Goal: Task Accomplishment & Management: Manage account settings

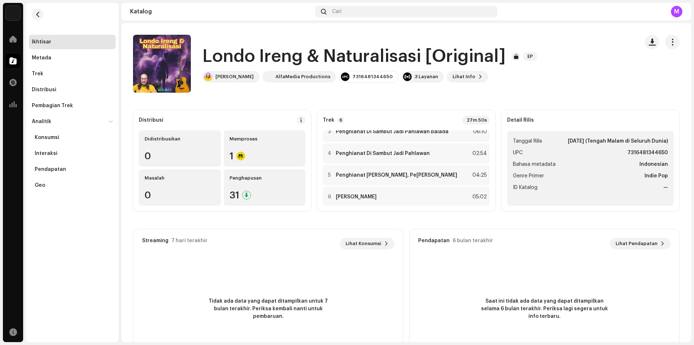
scroll to position [59, 0]
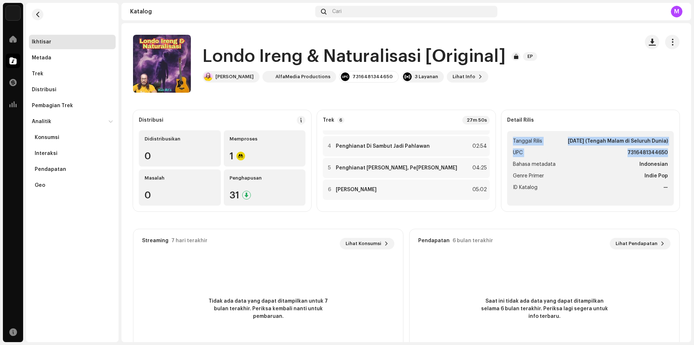
drag, startPoint x: 664, startPoint y: 150, endPoint x: 499, endPoint y: 129, distance: 165.4
click at [502, 129] on div "Detail Rilis Tanggal Rilis [DATE] (Tengah Malam di Seluruh Dunia) UPC 731648134…" at bounding box center [591, 160] width 178 height 101
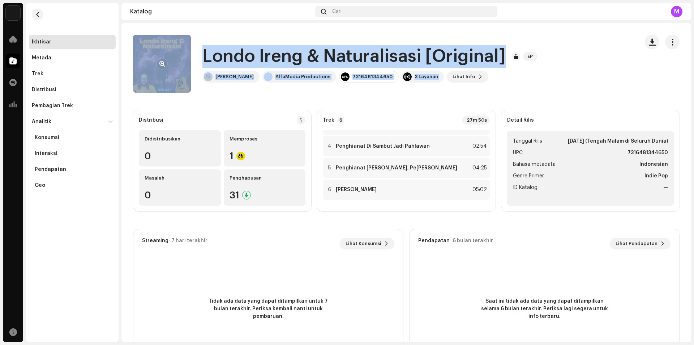
drag, startPoint x: 461, startPoint y: 81, endPoint x: 178, endPoint y: 45, distance: 285.7
click at [175, 45] on div "Londo Ireng & Naturalisasi [Original] EP Kun Alfa AlfaMedia Productions 7316481…" at bounding box center [383, 64] width 500 height 58
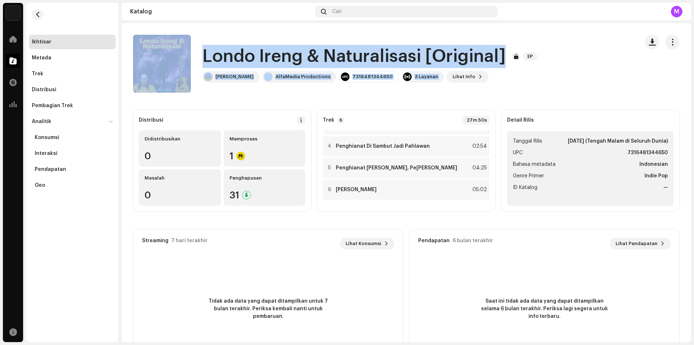
copy re-o-release-hero "Londo Ireng & Naturalisasi [Original] EP Kun Alfa AlfaMedia Productions 7316481…"
click at [298, 29] on catalog-releases-details-overview "Londo Ireng & Naturalisasi [Original] EP Londo Ireng & Naturalisasi [Original] …" at bounding box center [406, 204] width 570 height 362
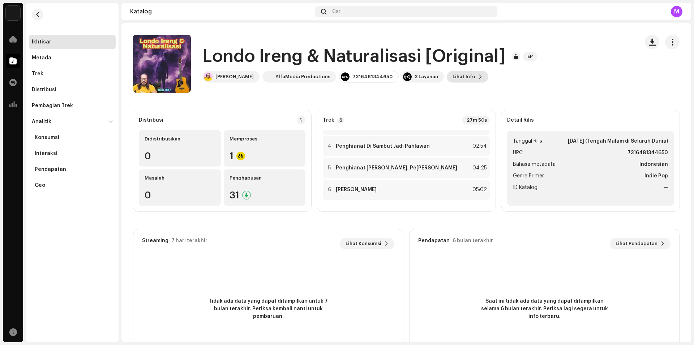
click at [453, 77] on span "Lihat Info" at bounding box center [464, 76] width 23 height 14
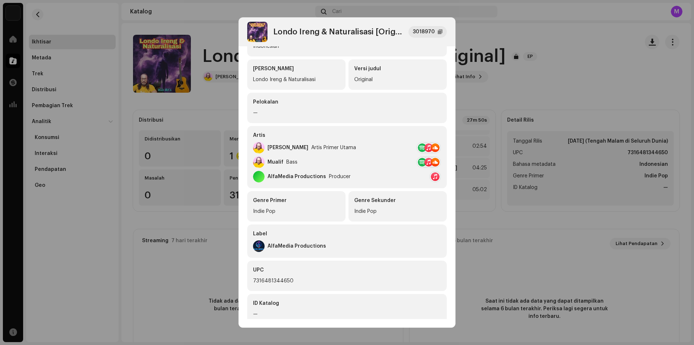
scroll to position [0, 0]
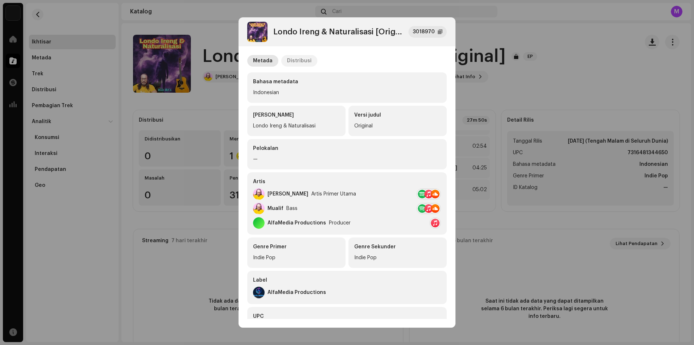
click at [299, 62] on div "Distribusi" at bounding box center [299, 61] width 25 height 12
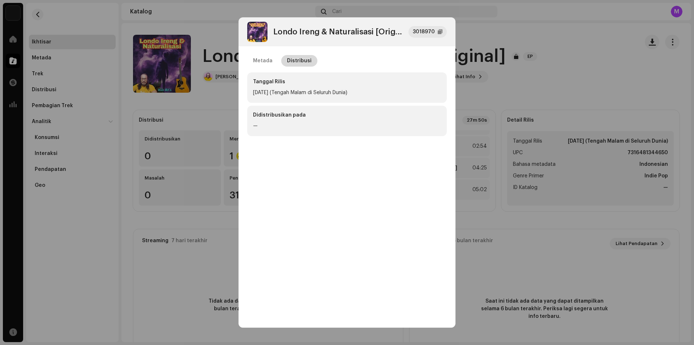
click at [303, 60] on div "Distribusi" at bounding box center [299, 61] width 25 height 12
click at [440, 31] on div at bounding box center [440, 32] width 5 height 6
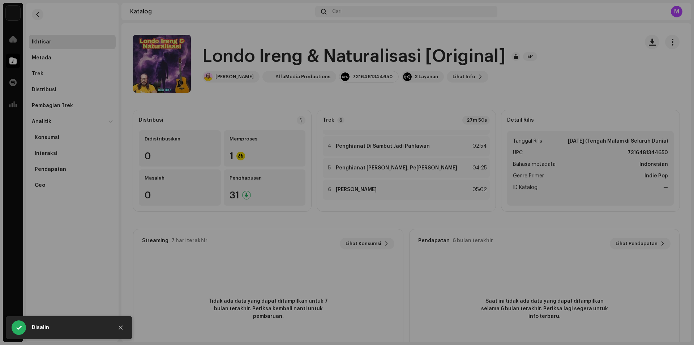
click at [292, 8] on div "Londo Ireng & Naturalisasi [Original] 3018970 Metada Distribusi Tanggal Rilis […" at bounding box center [347, 172] width 694 height 345
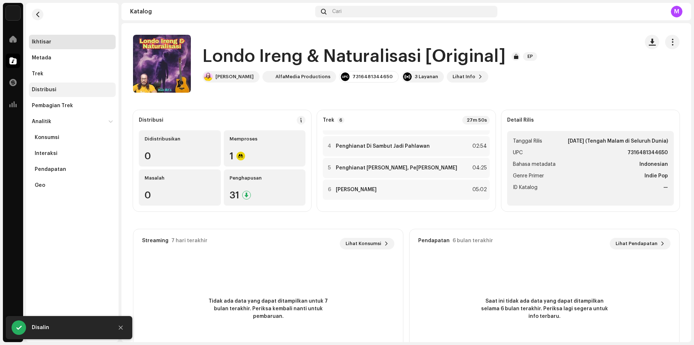
click at [44, 86] on div "Distribusi" at bounding box center [72, 89] width 87 height 14
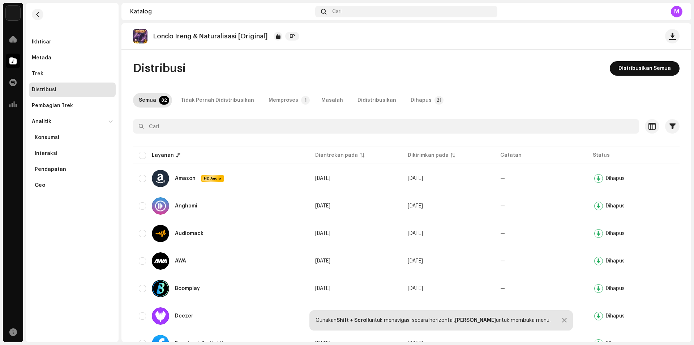
click at [616, 69] on button "Distribusikan Semua" at bounding box center [645, 68] width 70 height 14
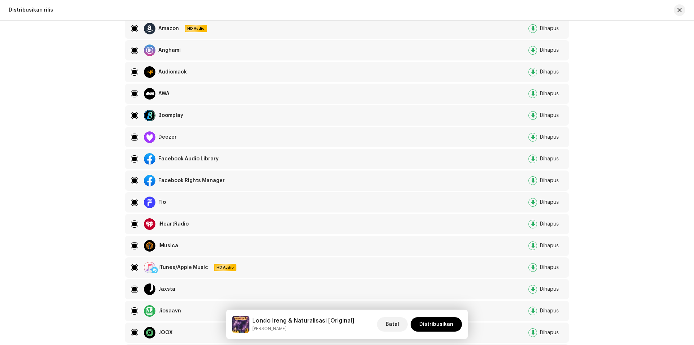
scroll to position [181, 0]
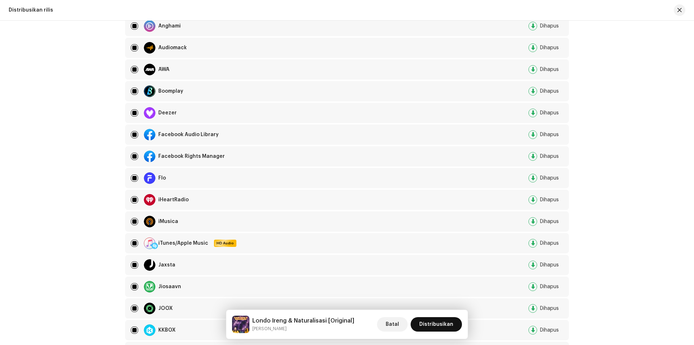
click at [429, 323] on span "Distribusikan" at bounding box center [436, 324] width 34 height 14
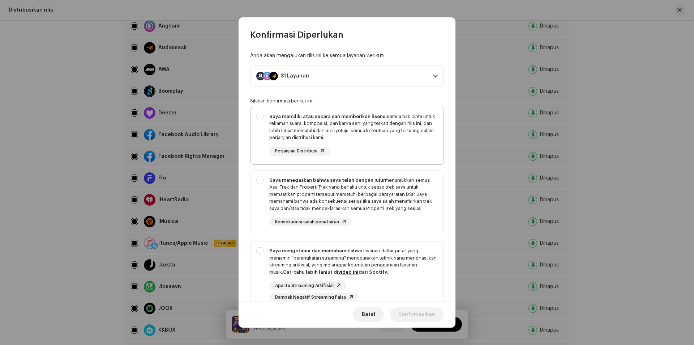
click at [261, 115] on div "Saya memiliki atau secara sah memberikan lisensi semua hak cipta untuk rekaman …" at bounding box center [347, 134] width 193 height 54
checkbox input "true"
drag, startPoint x: 260, startPoint y: 179, endPoint x: 260, endPoint y: 184, distance: 4.7
click at [260, 180] on div "Saya menegaskan bahwa saya telah dengan jujur menunjukkan semua Asal Trek dan P…" at bounding box center [347, 201] width 193 height 61
checkbox input "true"
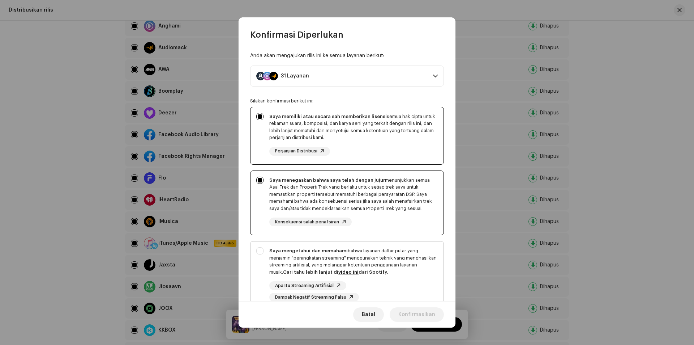
click at [262, 253] on div "Saya mengetahui dan memahami bahwa layanan daftar putar yang menjamin "peningka…" at bounding box center [347, 274] width 193 height 66
checkbox input "true"
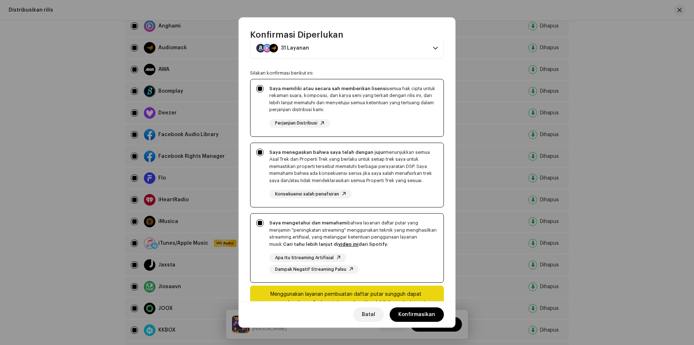
scroll to position [56, 0]
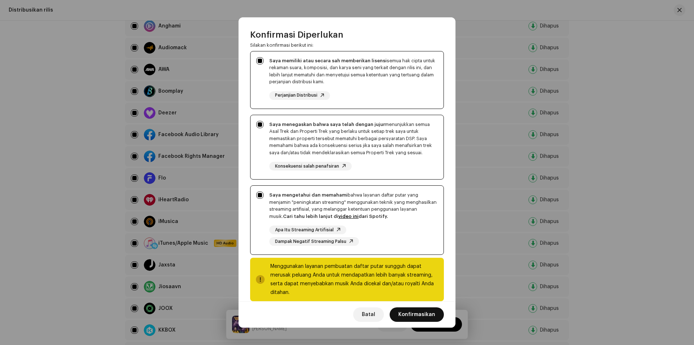
click at [426, 313] on span "Konfirmasikan" at bounding box center [416, 314] width 37 height 14
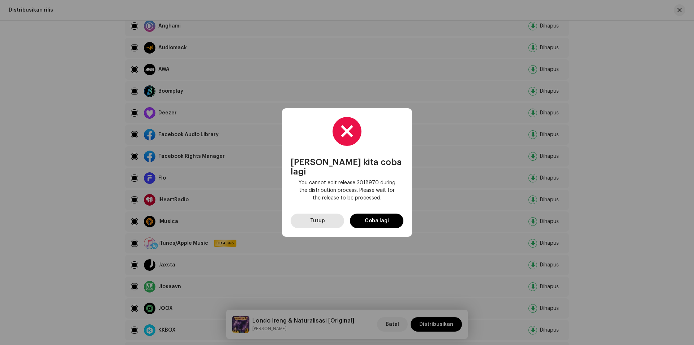
click at [320, 218] on span "Tutup" at bounding box center [317, 220] width 15 height 14
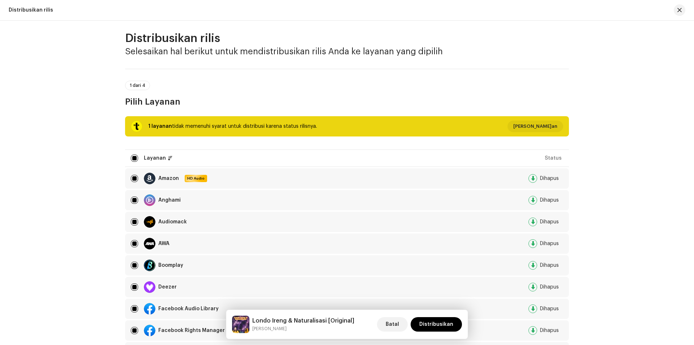
scroll to position [0, 0]
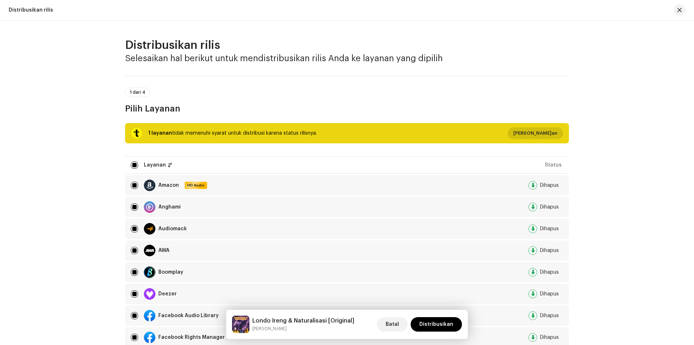
click at [528, 132] on span "[PERSON_NAME]an" at bounding box center [535, 133] width 44 height 14
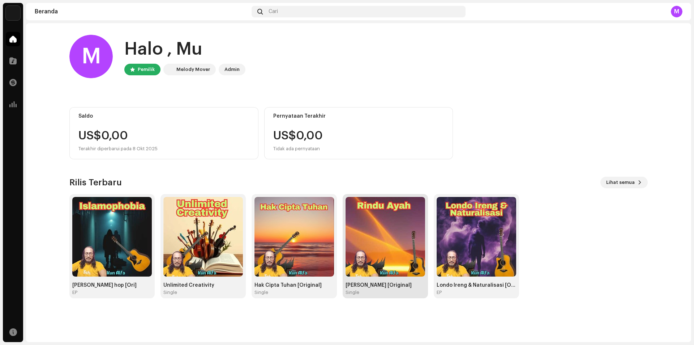
click at [396, 267] on img at bounding box center [386, 237] width 80 height 80
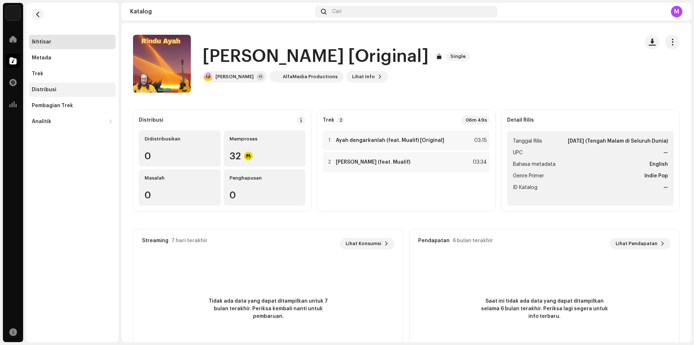
click at [45, 85] on div "Distribusi" at bounding box center [72, 89] width 87 height 14
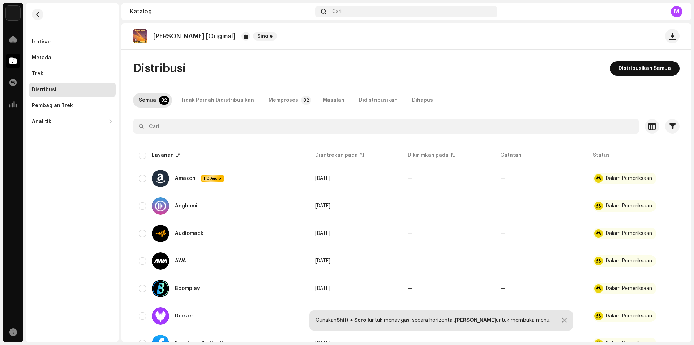
click at [633, 70] on span "Distribusikan Semua" at bounding box center [645, 68] width 52 height 14
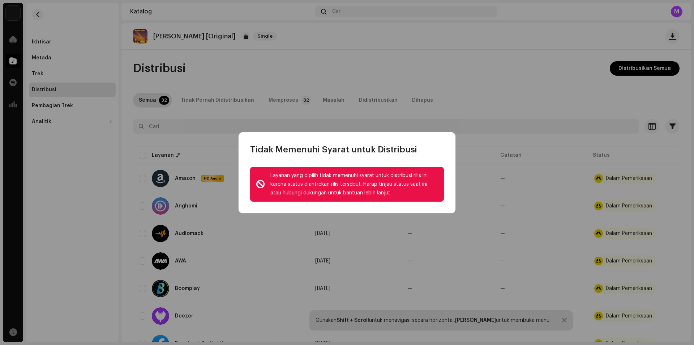
click at [402, 182] on div "Layanan yang dipilih tidak memenuhi syarat untuk distribusi rilis ini karena st…" at bounding box center [354, 184] width 168 height 26
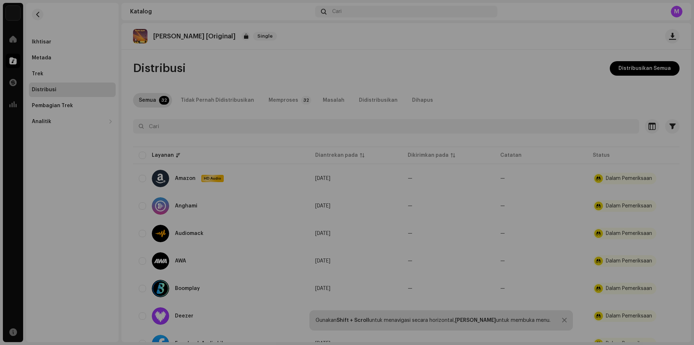
click at [483, 83] on div "Tidak Memenuhi Syarat untuk Distribusi Layanan yang dipilih tidak memenuhi syar…" at bounding box center [347, 172] width 694 height 345
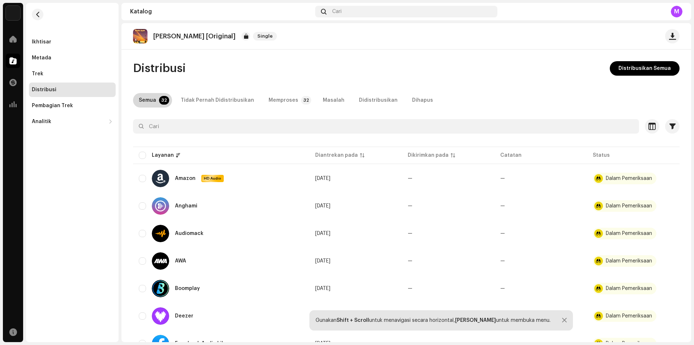
click at [153, 99] on div "Semua" at bounding box center [147, 100] width 17 height 14
click at [144, 154] on input "checkbox" at bounding box center [142, 155] width 7 height 7
checkbox input "true"
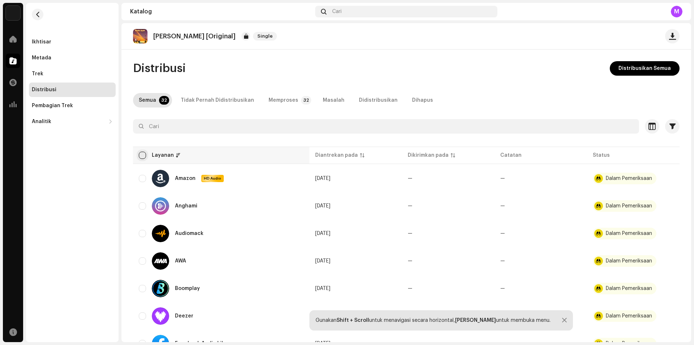
checkbox input "true"
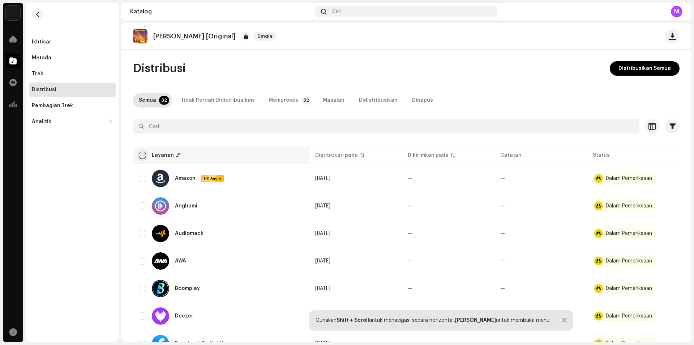
checkbox input "true"
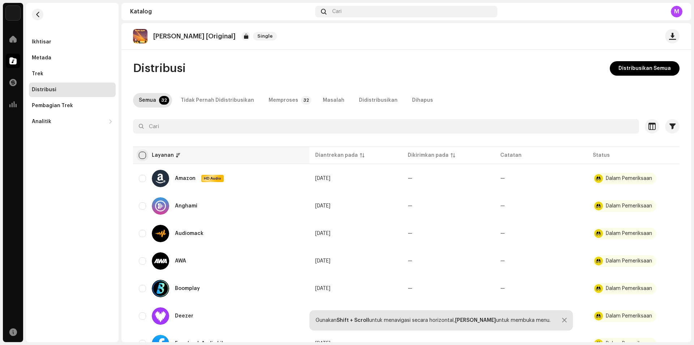
checkbox input "true"
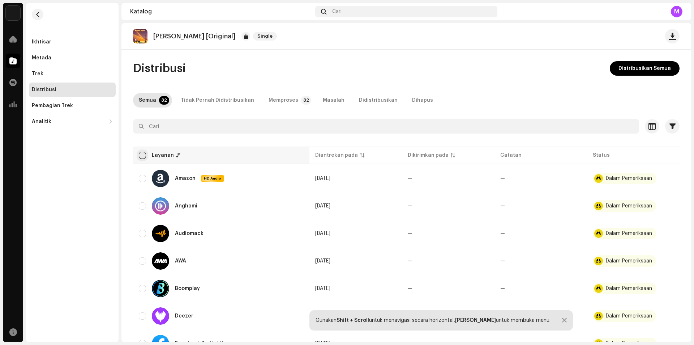
checkbox input "true"
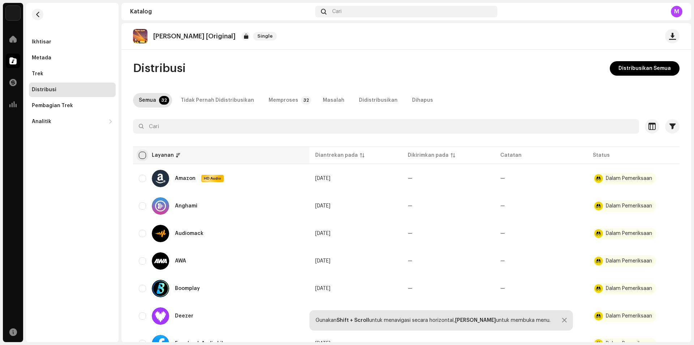
checkbox input "true"
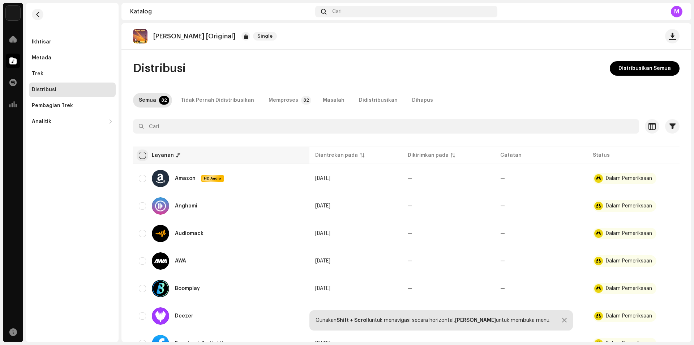
checkbox input "true"
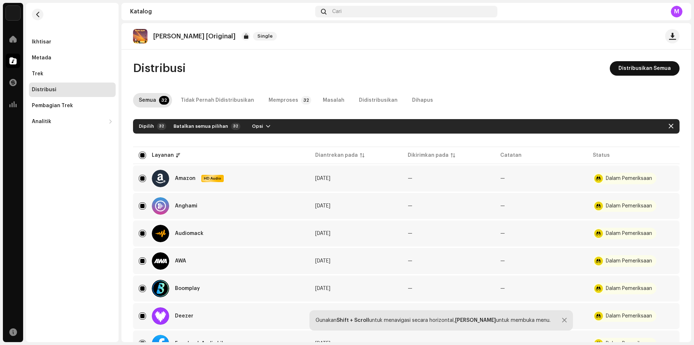
click at [627, 68] on span "Distribusikan Semua" at bounding box center [645, 68] width 52 height 14
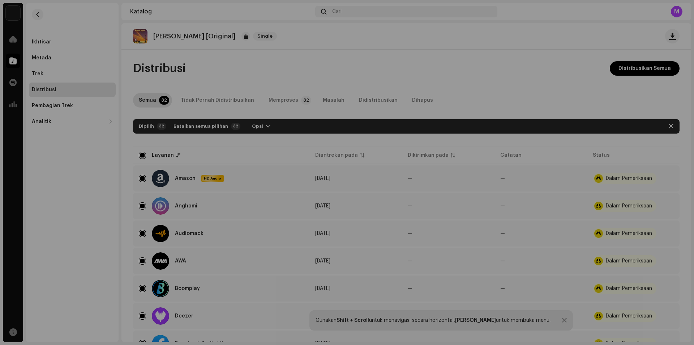
click at [478, 71] on div "Tidak Memenuhi Syarat untuk Distribusi Layanan yang dipilih tidak memenuhi syar…" at bounding box center [347, 172] width 694 height 345
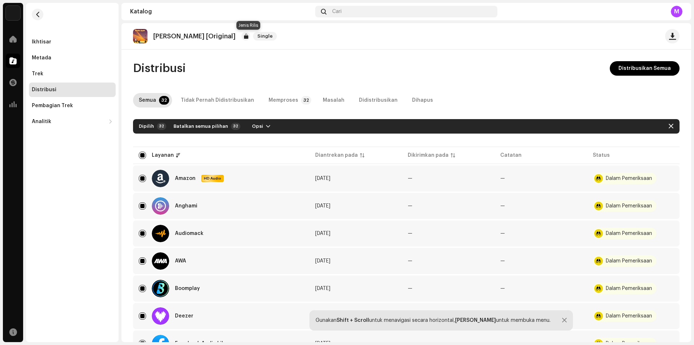
click at [253, 35] on span "Single" at bounding box center [265, 36] width 24 height 9
click at [195, 101] on div "Tidak Pernah Didistribusikan" at bounding box center [217, 100] width 73 height 14
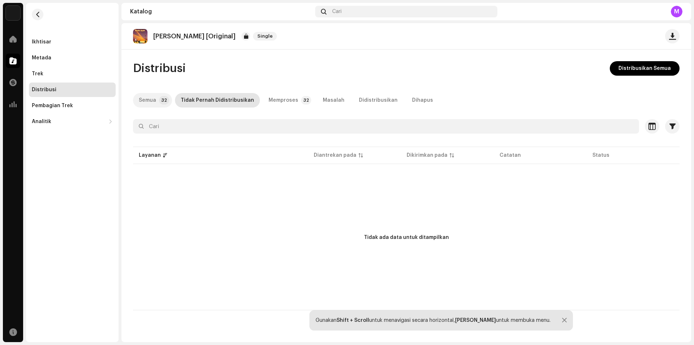
click at [152, 98] on div "Semua" at bounding box center [147, 100] width 17 height 14
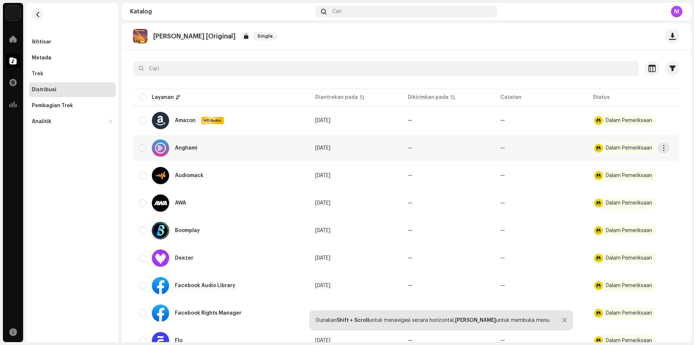
scroll to position [35, 0]
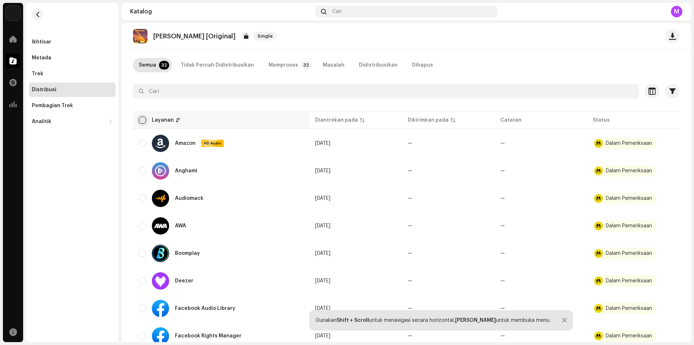
click at [140, 119] on input "checkbox" at bounding box center [142, 119] width 7 height 7
checkbox input "true"
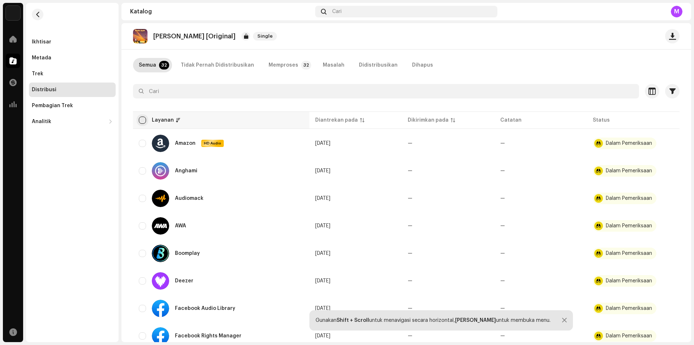
checkbox input "true"
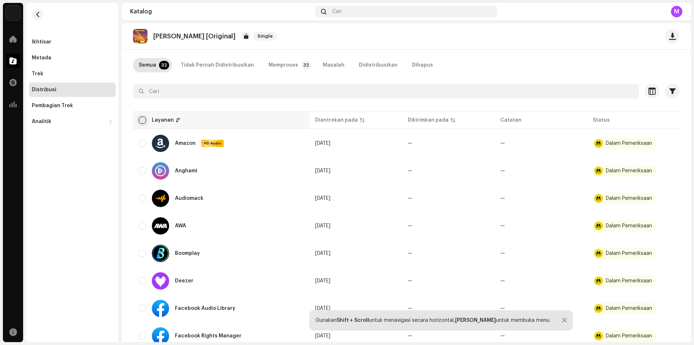
checkbox input "true"
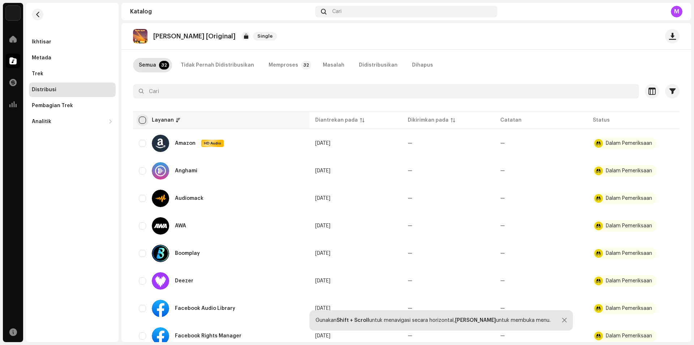
checkbox input "true"
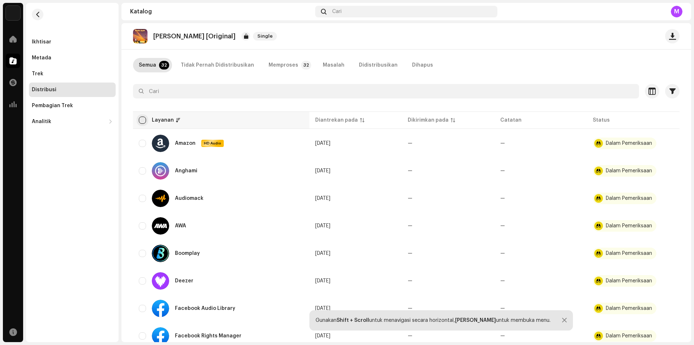
checkbox input "true"
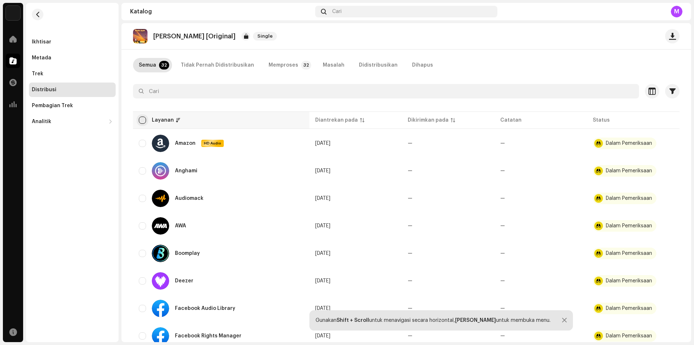
checkbox input "true"
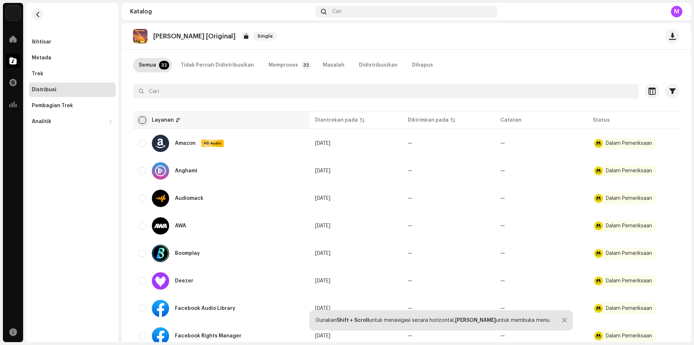
checkbox input "true"
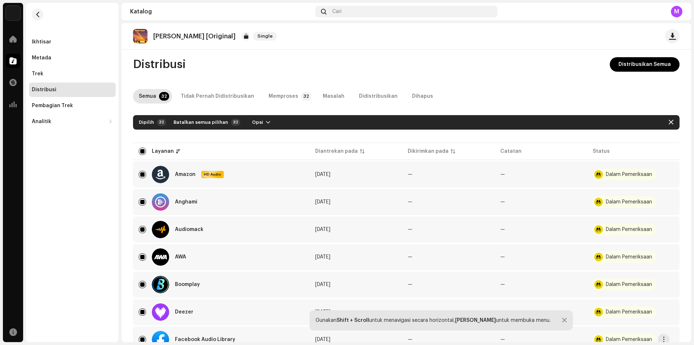
scroll to position [0, 0]
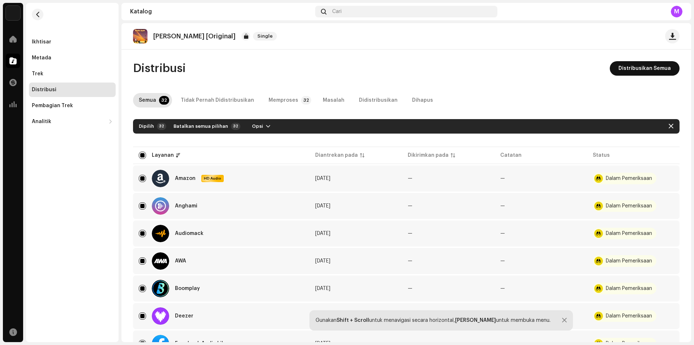
click at [652, 66] on span "Distribusikan Semua" at bounding box center [645, 68] width 52 height 14
click at [534, 72] on div "Tidak Memenuhi Syarat untuk Distribusi Layanan yang dipilih tidak memenuhi syar…" at bounding box center [347, 172] width 694 height 345
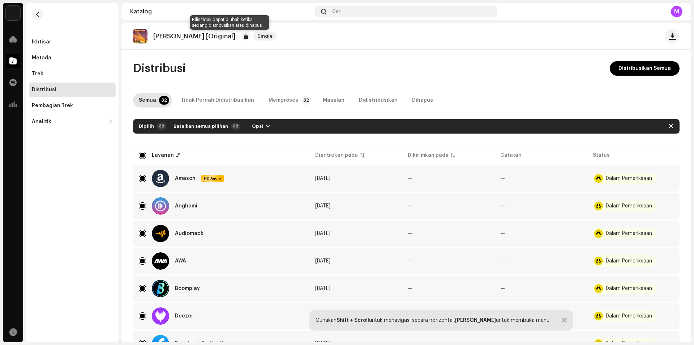
click at [242, 35] on div at bounding box center [246, 36] width 9 height 9
click at [65, 90] on div "Distribusi" at bounding box center [72, 90] width 81 height 6
click at [253, 36] on span "Single" at bounding box center [265, 36] width 24 height 9
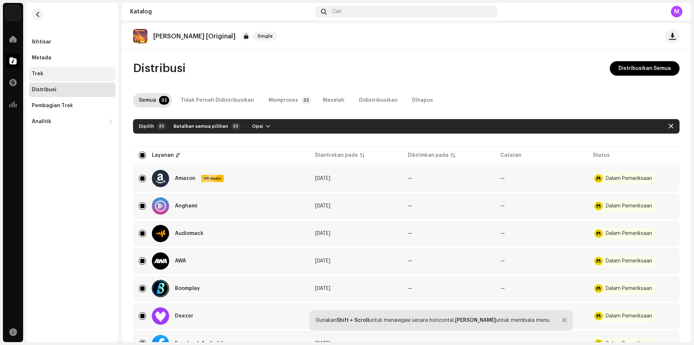
click at [42, 75] on div "Trek" at bounding box center [38, 74] width 12 height 6
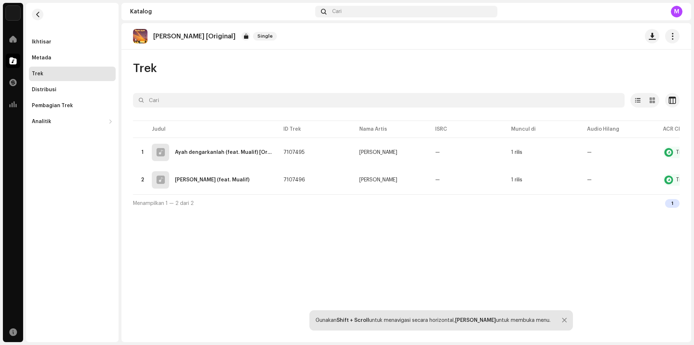
click at [47, 73] on div "Trek" at bounding box center [72, 74] width 81 height 6
click at [34, 74] on div "Trek" at bounding box center [38, 74] width 12 height 6
click at [43, 89] on div "Distribusi" at bounding box center [44, 90] width 25 height 6
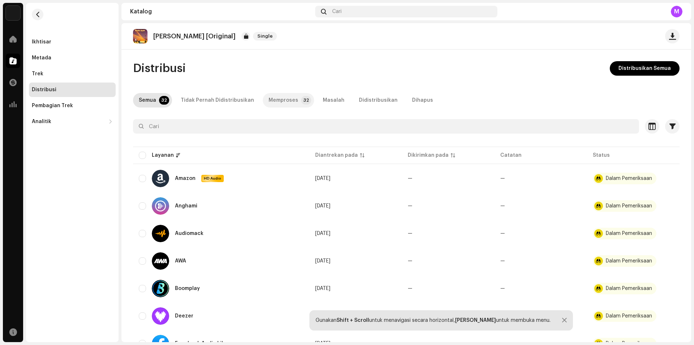
click at [289, 101] on div "Memproses" at bounding box center [284, 100] width 30 height 14
click at [324, 98] on div "Masalah" at bounding box center [334, 100] width 22 height 14
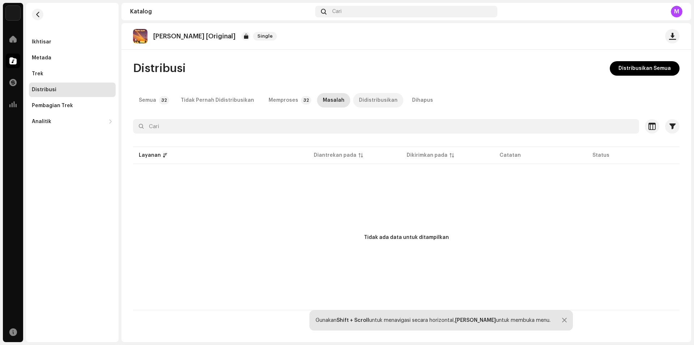
click at [359, 97] on div "Didistribusikan" at bounding box center [378, 100] width 39 height 14
click at [47, 70] on div "Trek" at bounding box center [72, 74] width 87 height 14
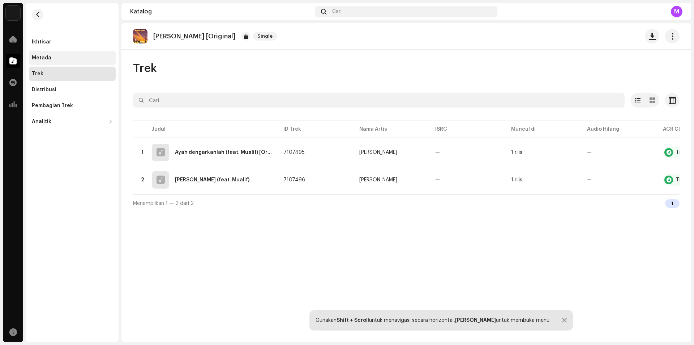
click at [47, 57] on div "Metada" at bounding box center [42, 58] width 20 height 6
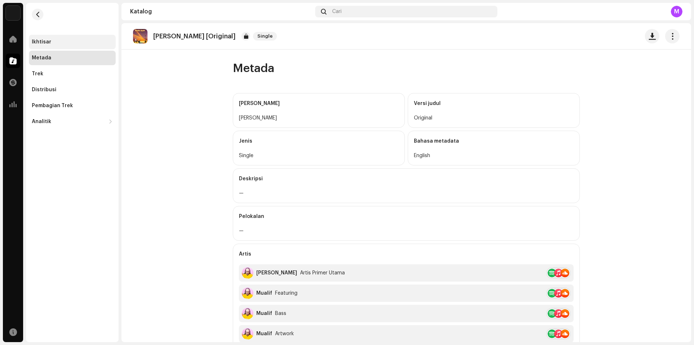
click at [43, 40] on div "Ikhtisar" at bounding box center [42, 42] width 20 height 6
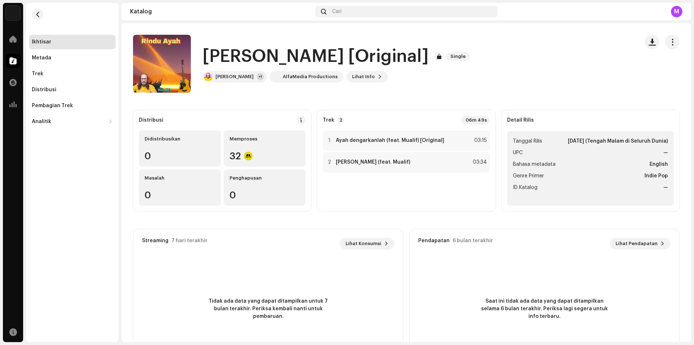
click at [38, 40] on div "Ikhtisar" at bounding box center [42, 42] width 20 height 6
click at [43, 87] on div "Distribusi" at bounding box center [72, 89] width 87 height 14
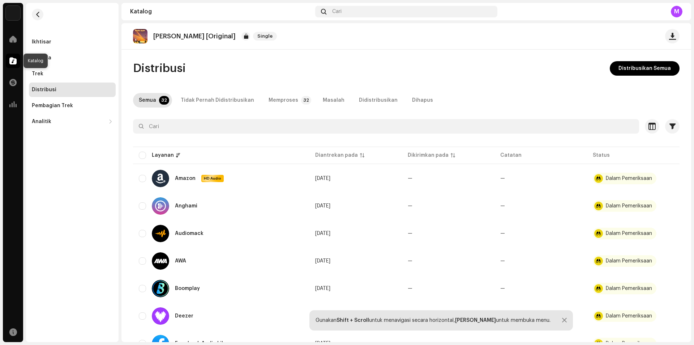
click at [8, 57] on div at bounding box center [13, 61] width 14 height 14
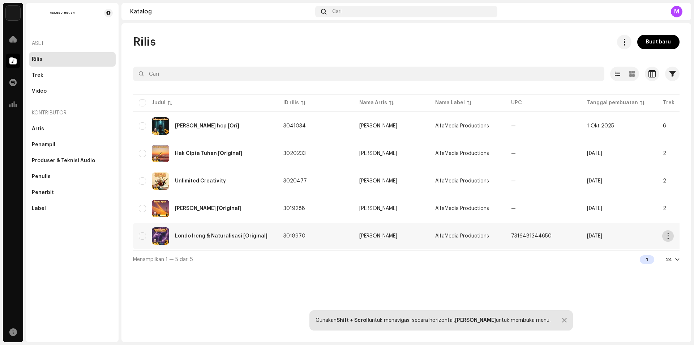
click at [667, 240] on button "button" at bounding box center [668, 236] width 12 height 12
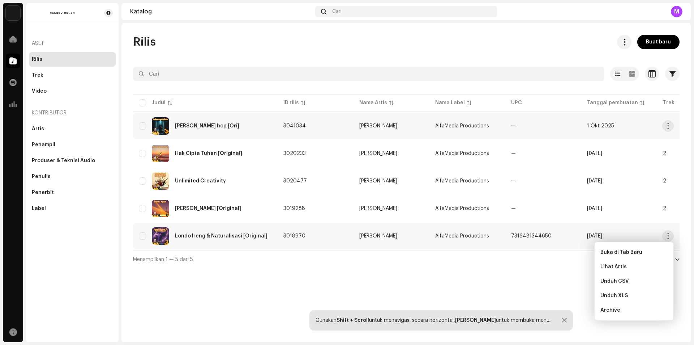
click at [193, 124] on div "[PERSON_NAME] hop [Ori]" at bounding box center [207, 125] width 64 height 5
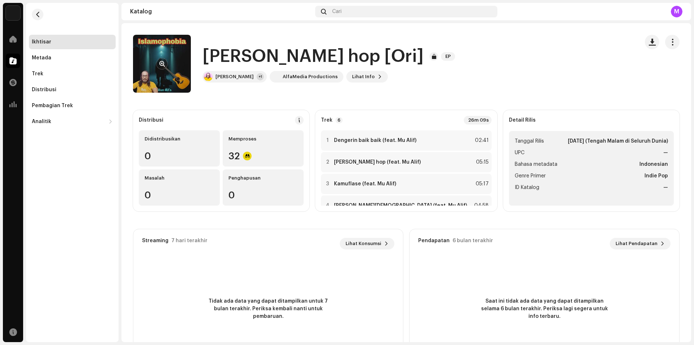
click at [163, 73] on re-a-cover at bounding box center [162, 64] width 58 height 58
click at [174, 43] on re-a-cover at bounding box center [162, 64] width 58 height 58
click at [352, 74] on span "Lihat Info" at bounding box center [363, 76] width 23 height 14
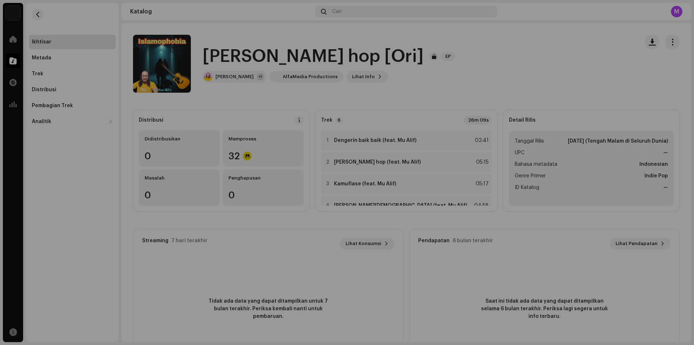
click at [495, 31] on div "[PERSON_NAME] hop [Ori] 3041034 Metada Distribusi Bahasa metadata Indonesian Ju…" at bounding box center [347, 172] width 694 height 345
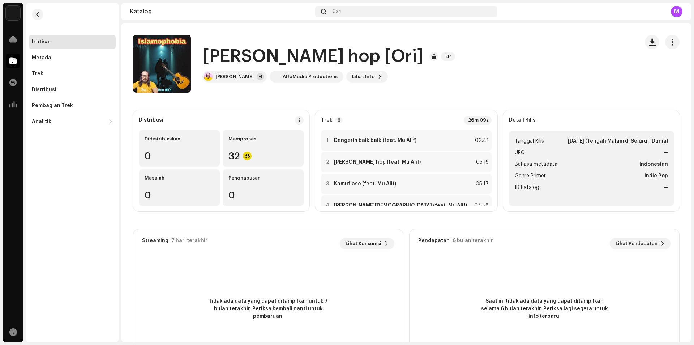
click at [44, 42] on div "Ikhtisar" at bounding box center [42, 42] width 20 height 6
click at [649, 41] on span "button" at bounding box center [652, 42] width 7 height 6
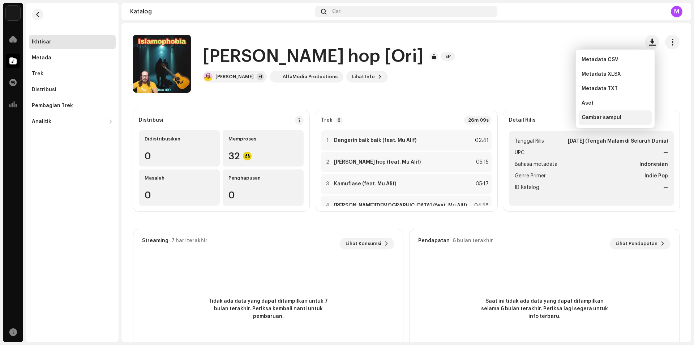
click at [602, 119] on span "Gambar sampul" at bounding box center [602, 118] width 40 height 6
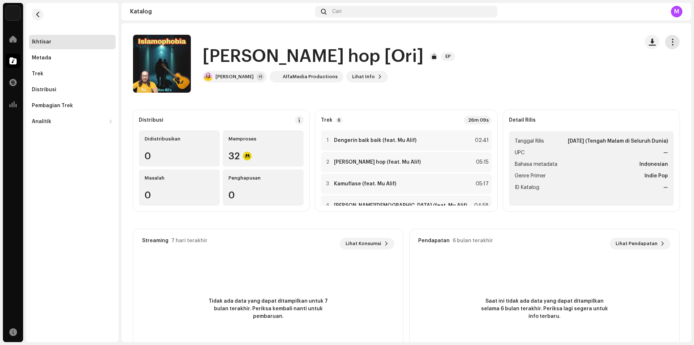
click at [669, 42] on span "button" at bounding box center [672, 42] width 7 height 6
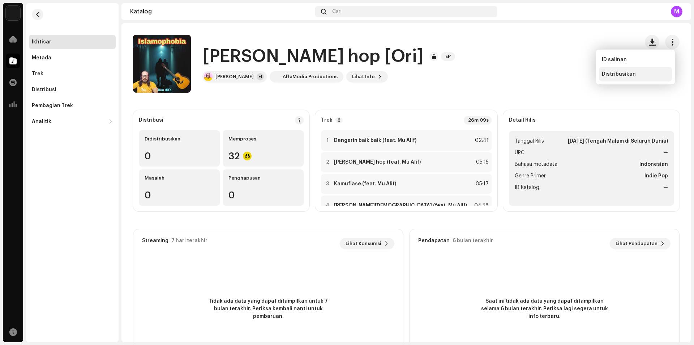
click at [607, 74] on span "Distribusikan" at bounding box center [619, 74] width 34 height 6
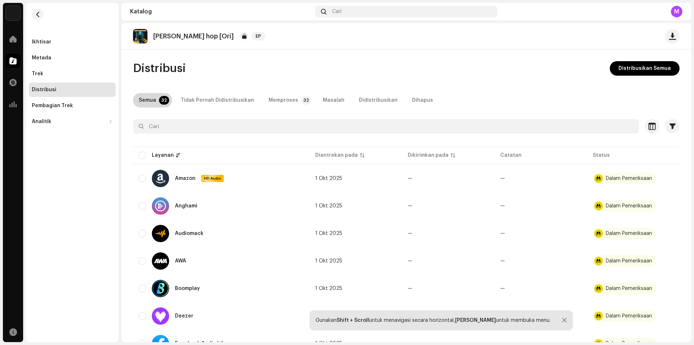
click at [152, 98] on div "Semua" at bounding box center [147, 100] width 17 height 14
click at [144, 153] on input "checkbox" at bounding box center [142, 155] width 7 height 7
checkbox input "true"
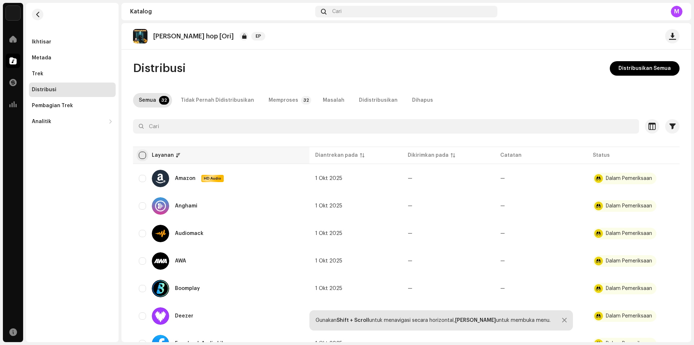
checkbox input "true"
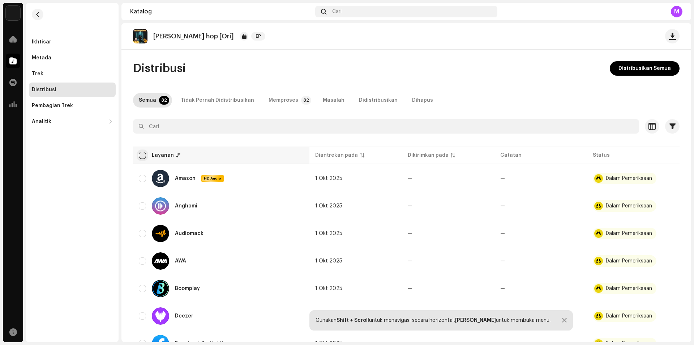
checkbox input "true"
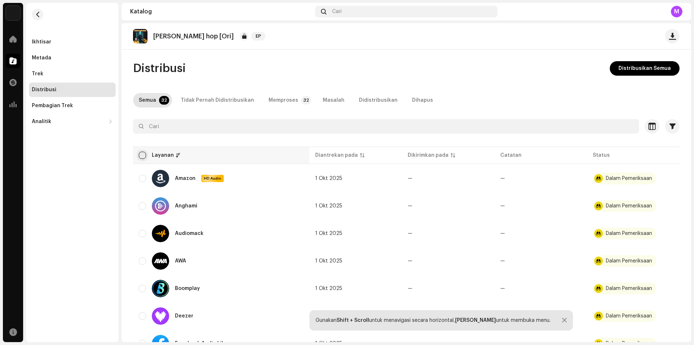
checkbox input "true"
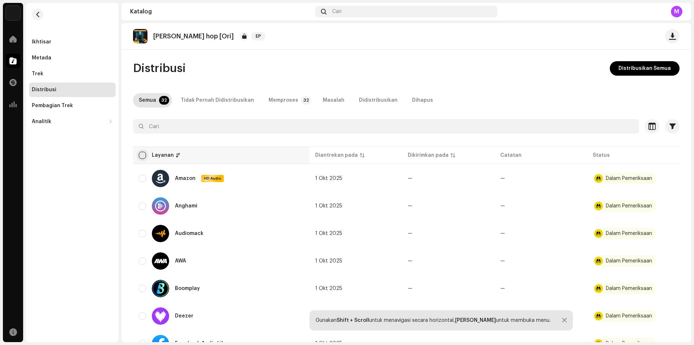
checkbox input "true"
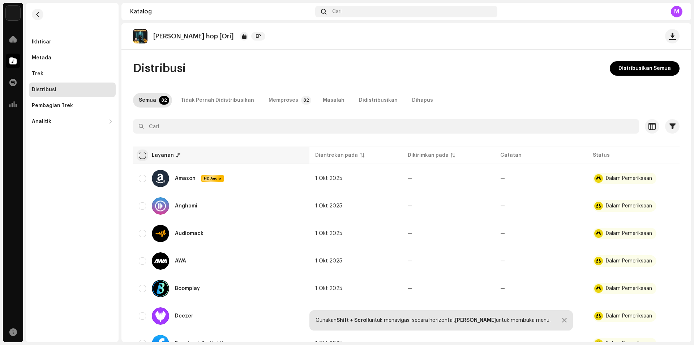
checkbox input "true"
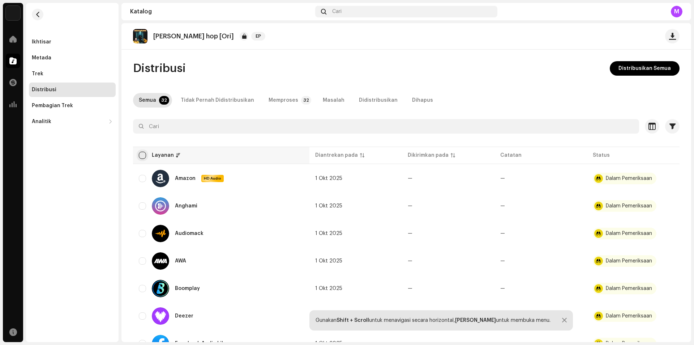
checkbox input "true"
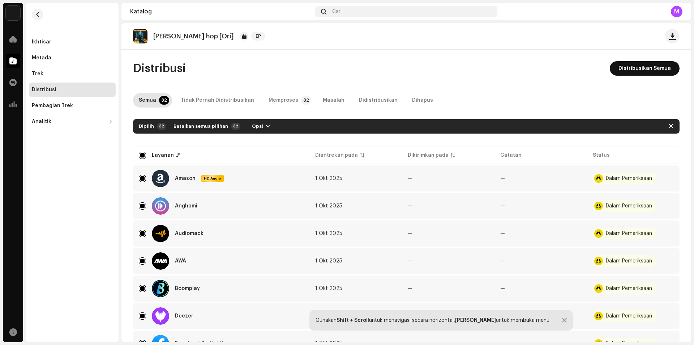
click at [612, 68] on button "Distribusikan Semua" at bounding box center [645, 68] width 70 height 14
click at [568, 79] on div "Tidak Memenuhi Syarat untuk Distribusi Layanan yang dipilih tidak memenuhi syar…" at bounding box center [347, 172] width 694 height 345
click at [217, 100] on div "Tidak Pernah Didistribusikan" at bounding box center [217, 100] width 73 height 14
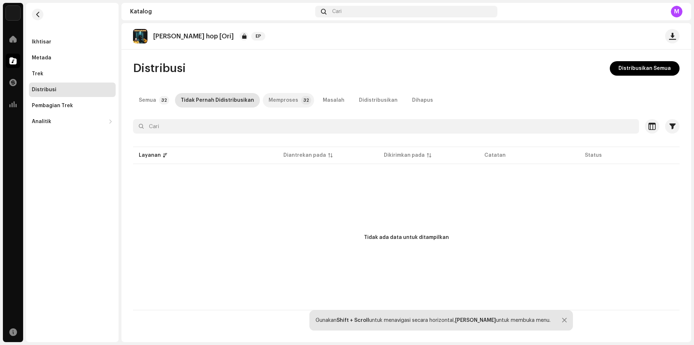
click at [288, 98] on div "Memproses" at bounding box center [284, 100] width 30 height 14
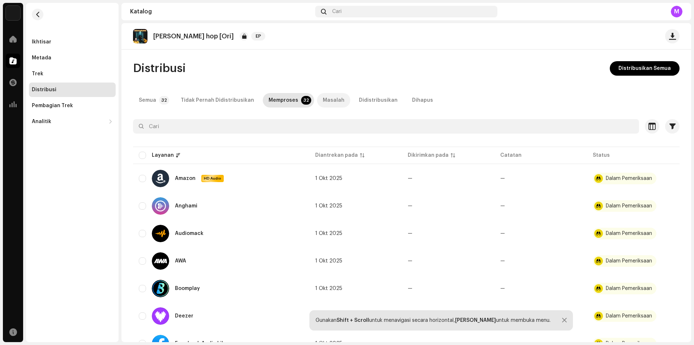
click at [323, 100] on div "Masalah" at bounding box center [334, 100] width 22 height 14
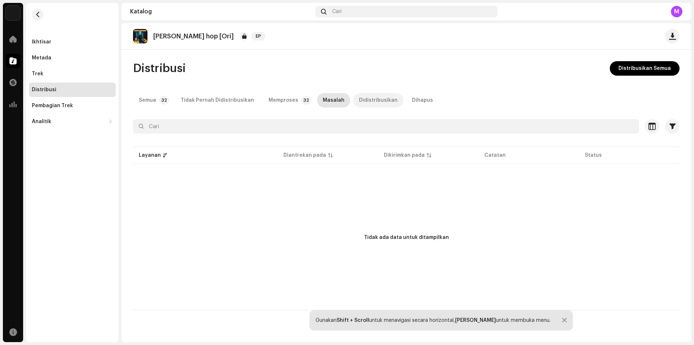
click at [359, 98] on div "Didistribusikan" at bounding box center [378, 100] width 39 height 14
click at [149, 99] on div "Semua" at bounding box center [147, 100] width 17 height 14
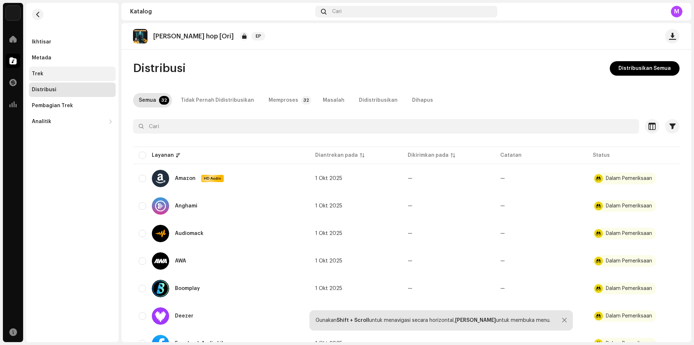
click at [34, 78] on div "Trek" at bounding box center [72, 74] width 87 height 14
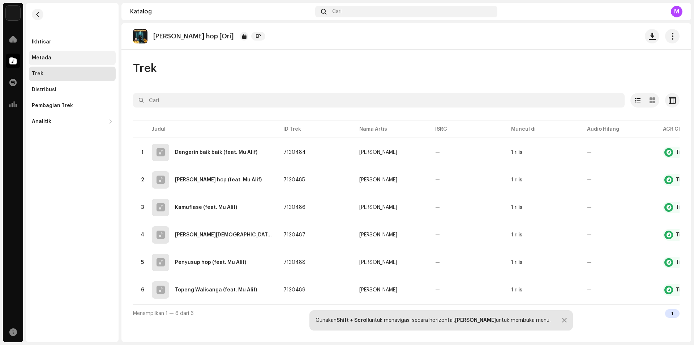
click at [38, 57] on div "Metada" at bounding box center [42, 58] width 20 height 6
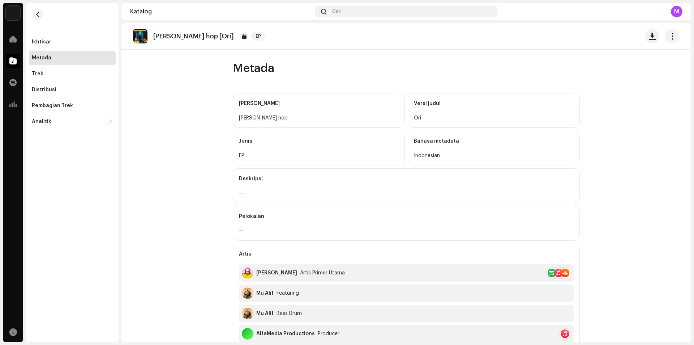
click at [136, 167] on catalog-releases-details-metadata "[PERSON_NAME] hop [Ori] EP Metada Judul Rilis Bela Walisanga hop Versi judul Or…" at bounding box center [406, 275] width 570 height 504
click at [36, 14] on span "button" at bounding box center [37, 15] width 5 height 6
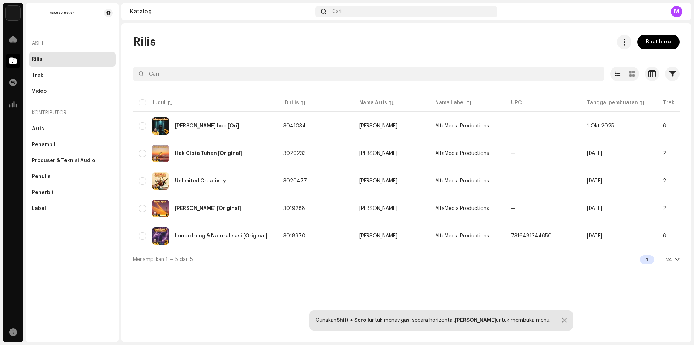
click at [282, 37] on div "Rilis Buat baru" at bounding box center [406, 42] width 547 height 14
click at [374, 290] on div "Rilis Buat baru Dipilih 0 Pilih semua 5 Opsi Filter Status distribusi Tidak Per…" at bounding box center [406, 182] width 570 height 319
